Goal: Transaction & Acquisition: Download file/media

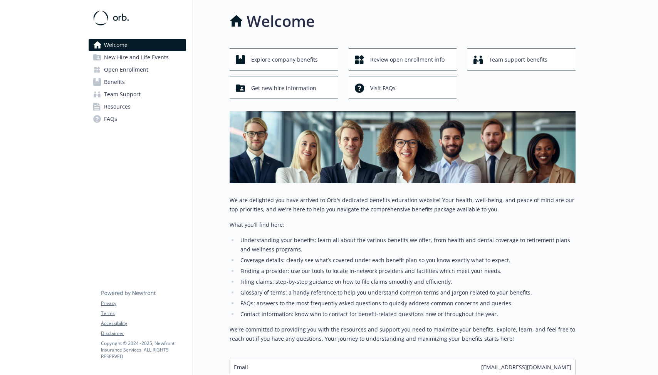
click at [129, 80] on link "Benefits" at bounding box center [137, 82] width 97 height 12
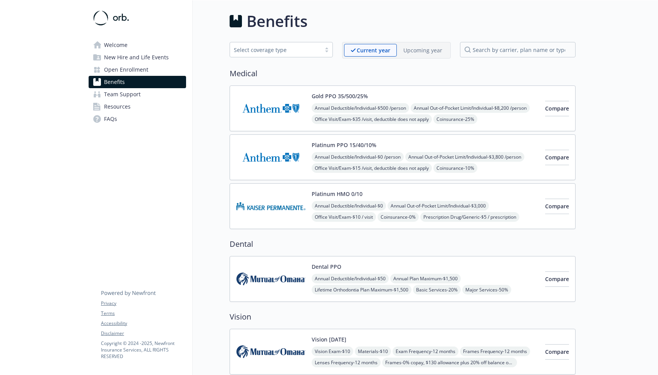
click at [257, 113] on img at bounding box center [270, 108] width 69 height 33
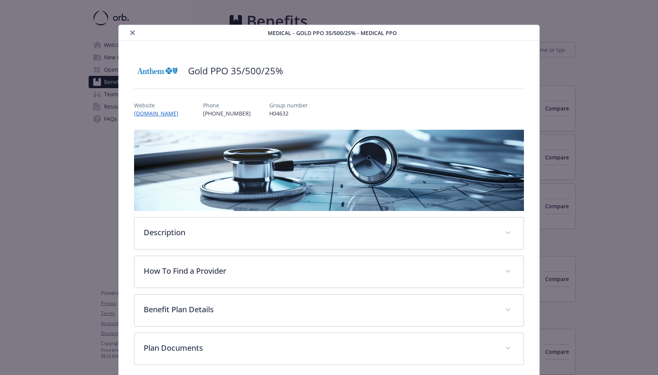
scroll to position [33, 0]
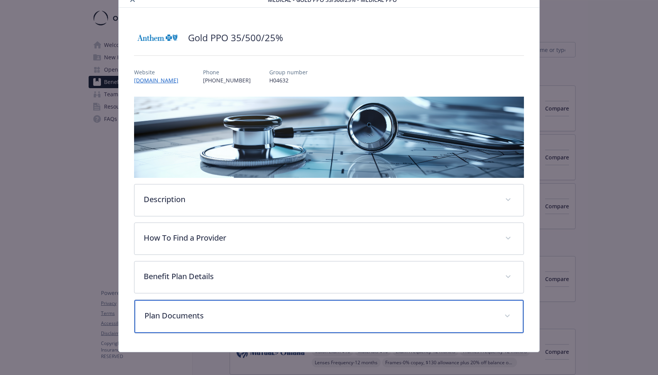
click at [184, 319] on p "Plan Documents" at bounding box center [319, 316] width 350 height 12
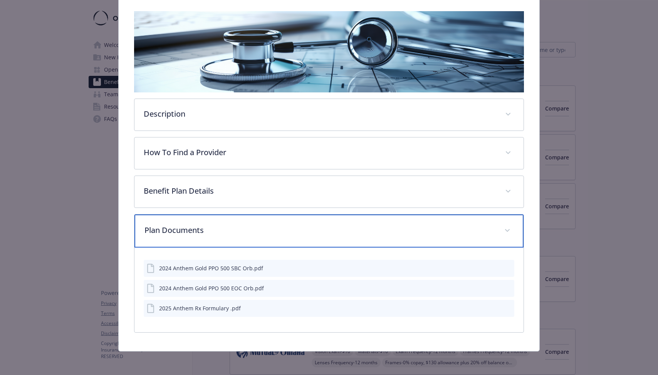
scroll to position [119, 0]
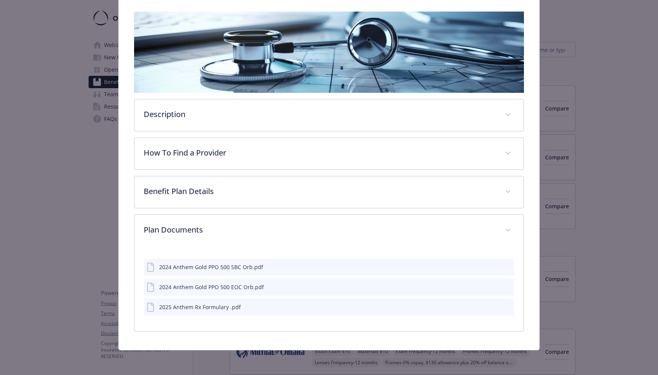
click at [507, 269] on icon "preview file" at bounding box center [506, 266] width 7 height 5
click at [493, 267] on icon "download file" at bounding box center [493, 266] width 5 height 5
click at [494, 286] on icon "download file" at bounding box center [494, 287] width 6 height 6
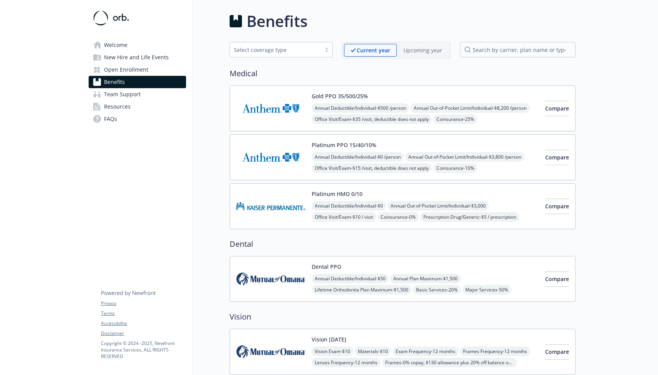
click at [283, 160] on img at bounding box center [270, 157] width 69 height 33
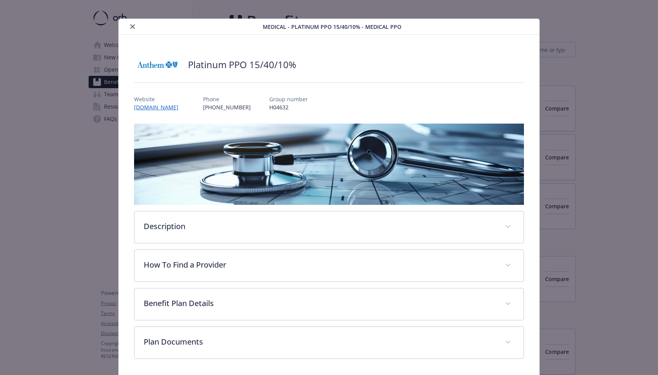
scroll to position [33, 0]
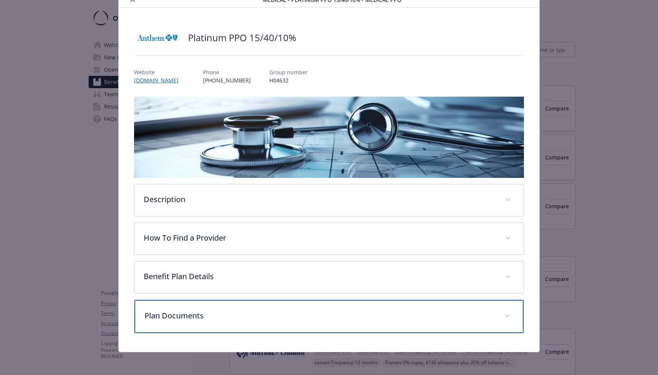
click at [312, 315] on p "Plan Documents" at bounding box center [319, 316] width 350 height 12
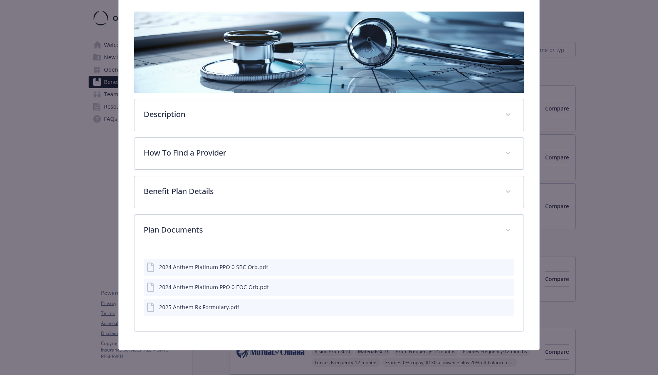
scroll to position [118, 0]
click at [496, 289] on icon "download file" at bounding box center [494, 287] width 6 height 6
click at [492, 266] on icon "download file" at bounding box center [494, 267] width 6 height 6
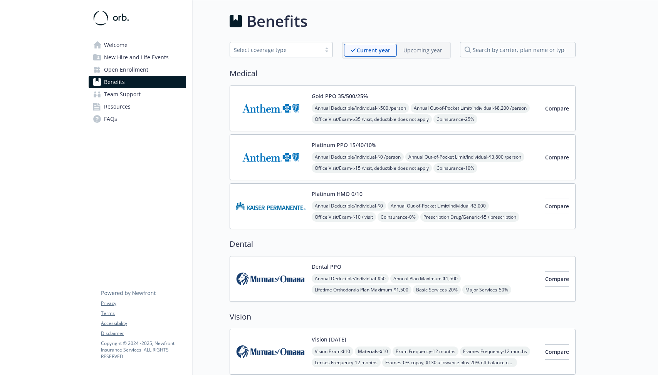
click at [377, 194] on div "Platinum HMO 0/10 Annual Deductible/Individual - $0 Annual Out-of-Pocket Limit/…" at bounding box center [425, 206] width 227 height 33
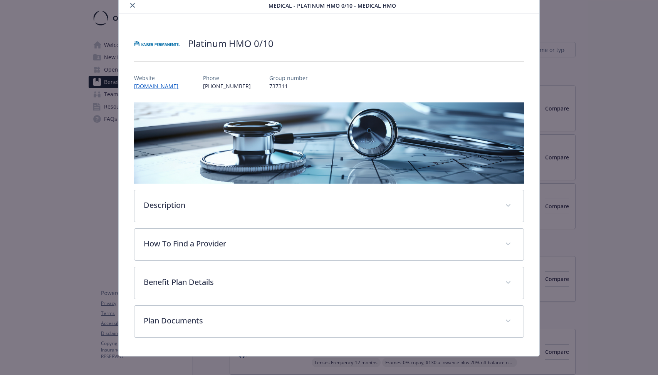
scroll to position [33, 0]
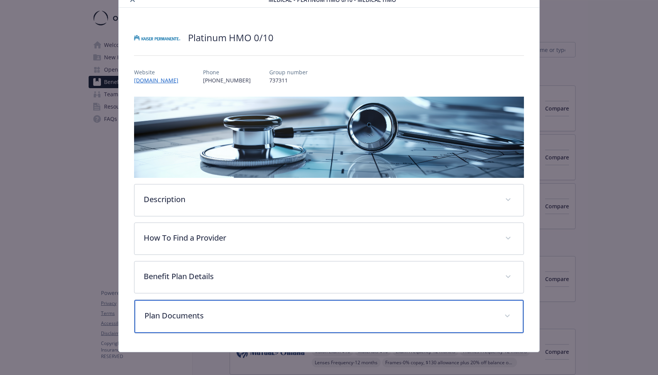
click at [423, 314] on p "Plan Documents" at bounding box center [319, 316] width 350 height 12
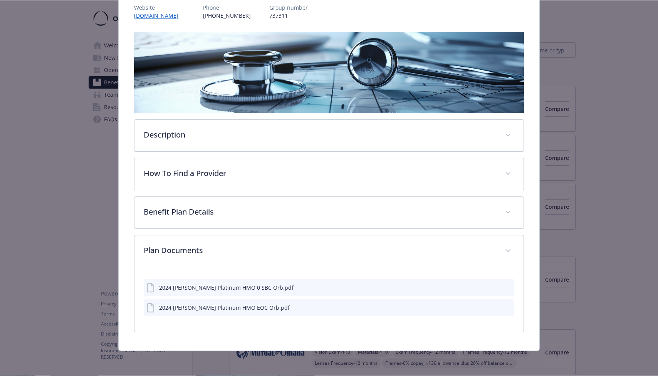
scroll to position [98, 0]
click at [249, 287] on div "2024 [PERSON_NAME] Platinum HMO 0 SBC Orb.pdf" at bounding box center [226, 287] width 134 height 8
click at [494, 287] on icon "download file" at bounding box center [494, 287] width 6 height 6
click at [496, 309] on icon "download file" at bounding box center [494, 307] width 6 height 6
